Goal: Task Accomplishment & Management: Manage account settings

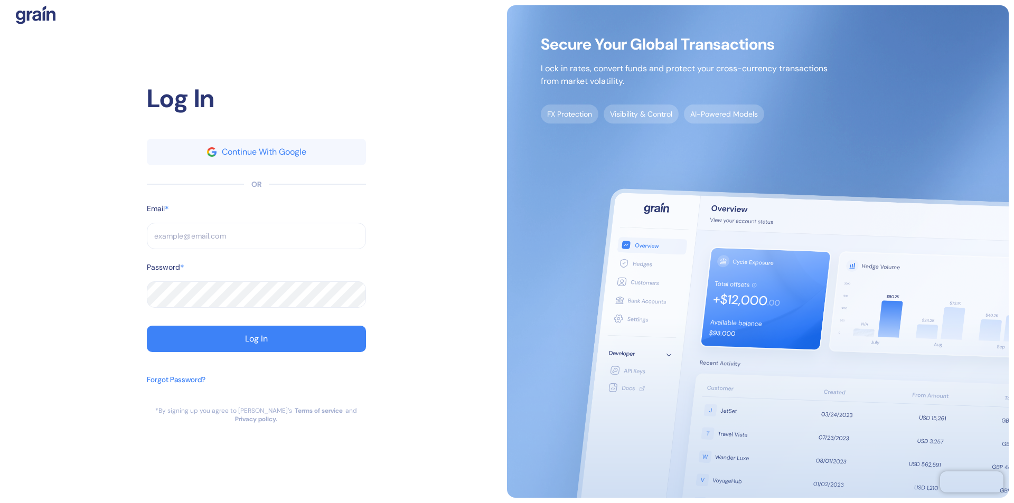
click at [256, 240] on input "text" at bounding box center [256, 236] width 219 height 26
type input "s"
type input "support"
type input "sup"
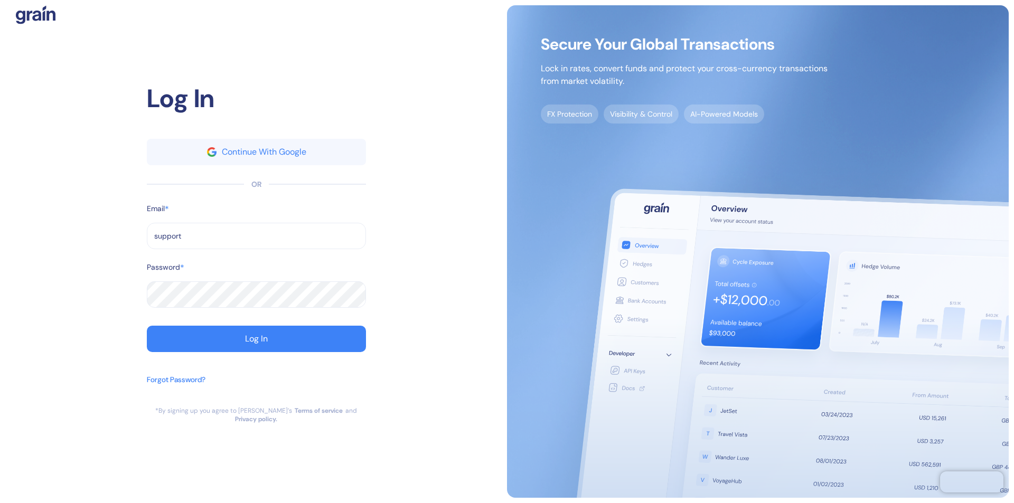
type input "support@"
type input "[EMAIL_ADDRESS][DOMAIN_NAME]"
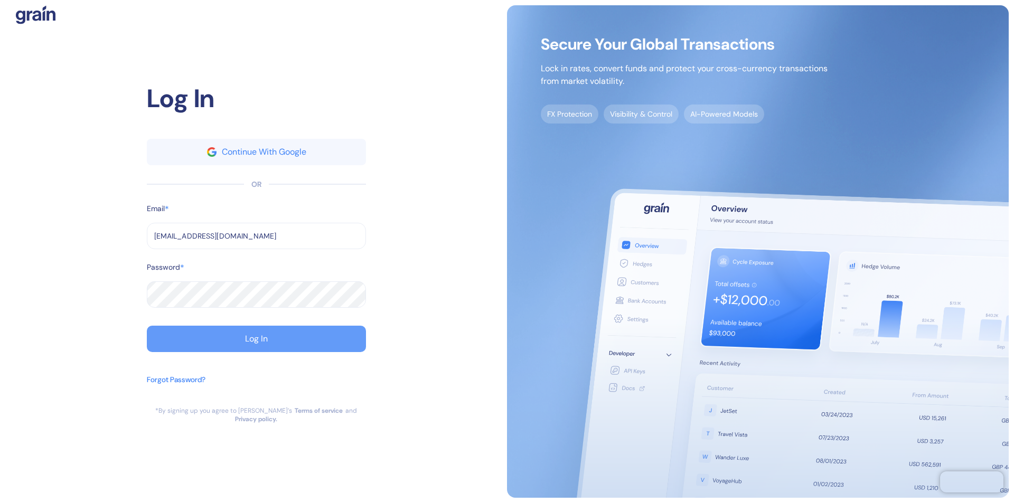
click at [256, 343] on div "Log In" at bounding box center [256, 339] width 23 height 8
